Goal: Information Seeking & Learning: Learn about a topic

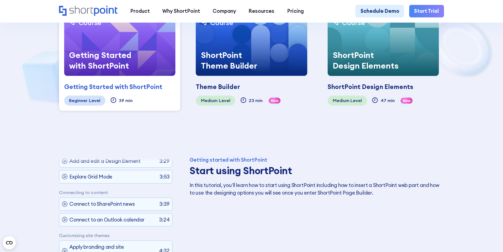
scroll to position [163, 0]
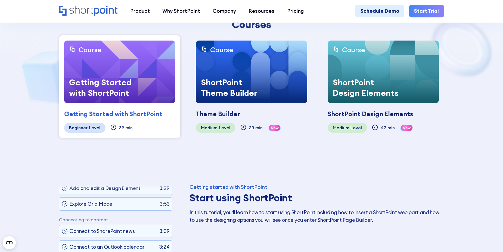
click at [128, 76] on div "Getting Started with ShortPoint" at bounding box center [103, 87] width 79 height 31
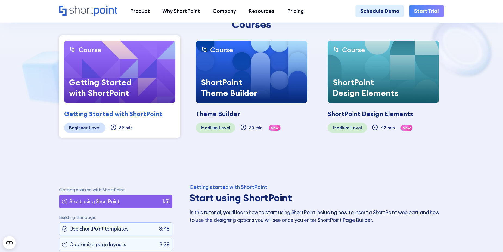
click at [126, 112] on div "Getting Started with ShortPoint" at bounding box center [113, 114] width 98 height 10
click at [126, 67] on img at bounding box center [119, 72] width 111 height 63
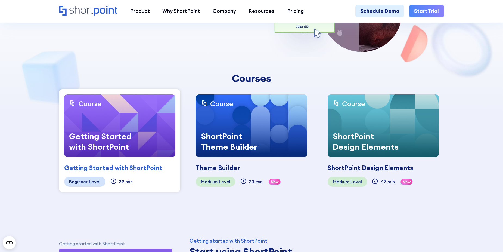
scroll to position [109, 0]
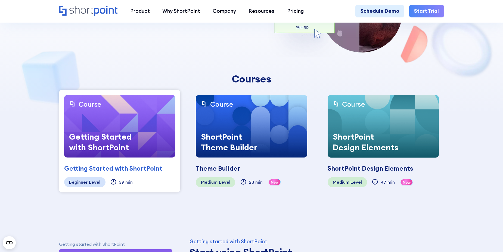
click at [88, 185] on div "Beginner Level" at bounding box center [84, 182] width 41 height 10
click at [346, 132] on div "ShortPoint Design Elements" at bounding box center [367, 141] width 79 height 31
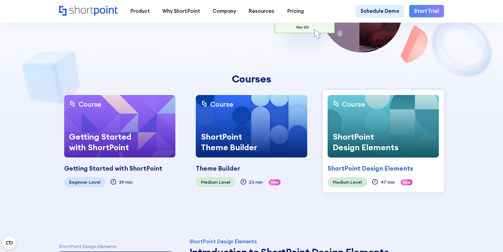
click at [159, 126] on img at bounding box center [119, 126] width 111 height 63
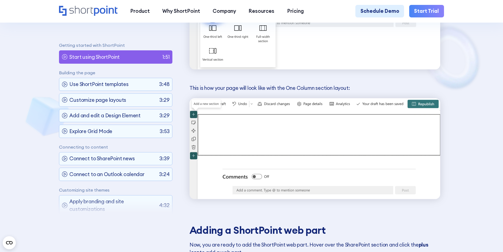
scroll to position [761, 0]
